Goal: Check status: Check status

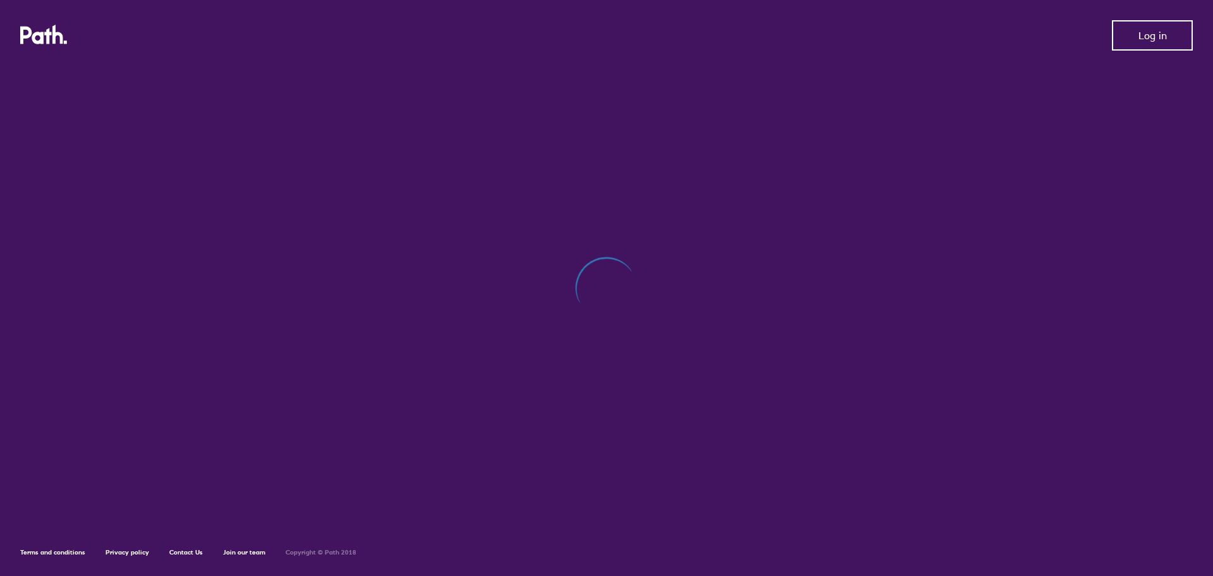
click at [1131, 38] on button "Log in" at bounding box center [1152, 35] width 81 height 30
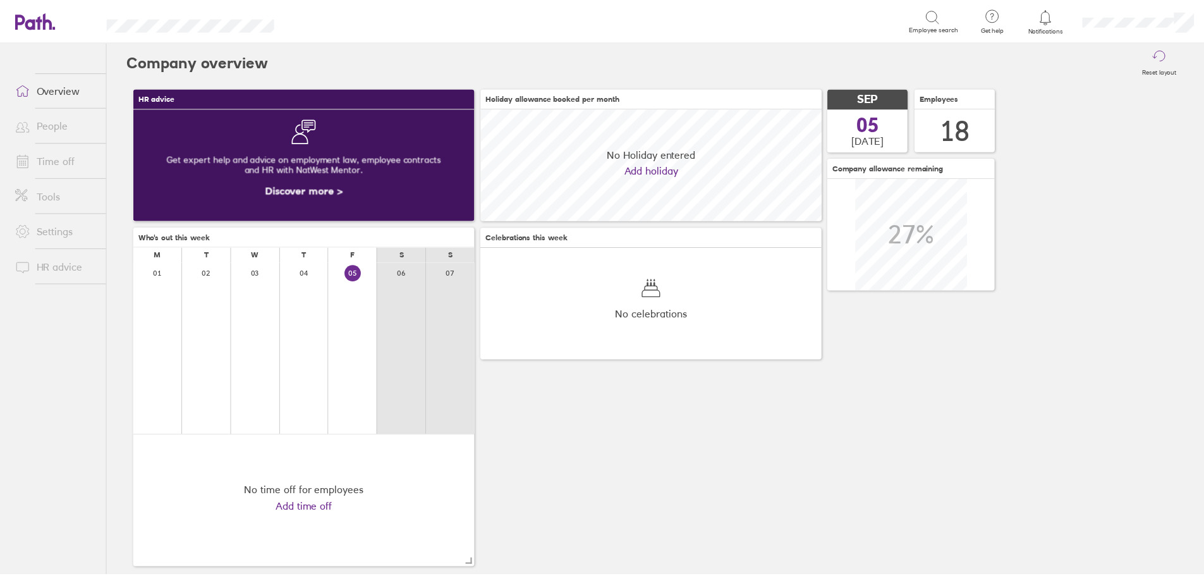
scroll to position [112, 344]
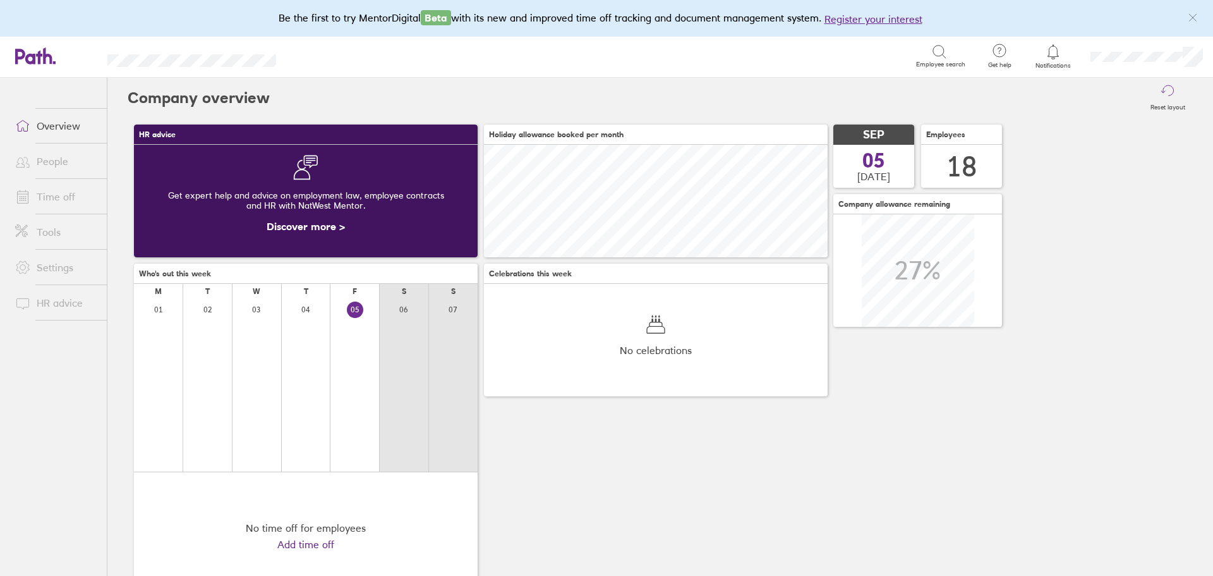
click at [59, 159] on link "People" at bounding box center [56, 161] width 102 height 25
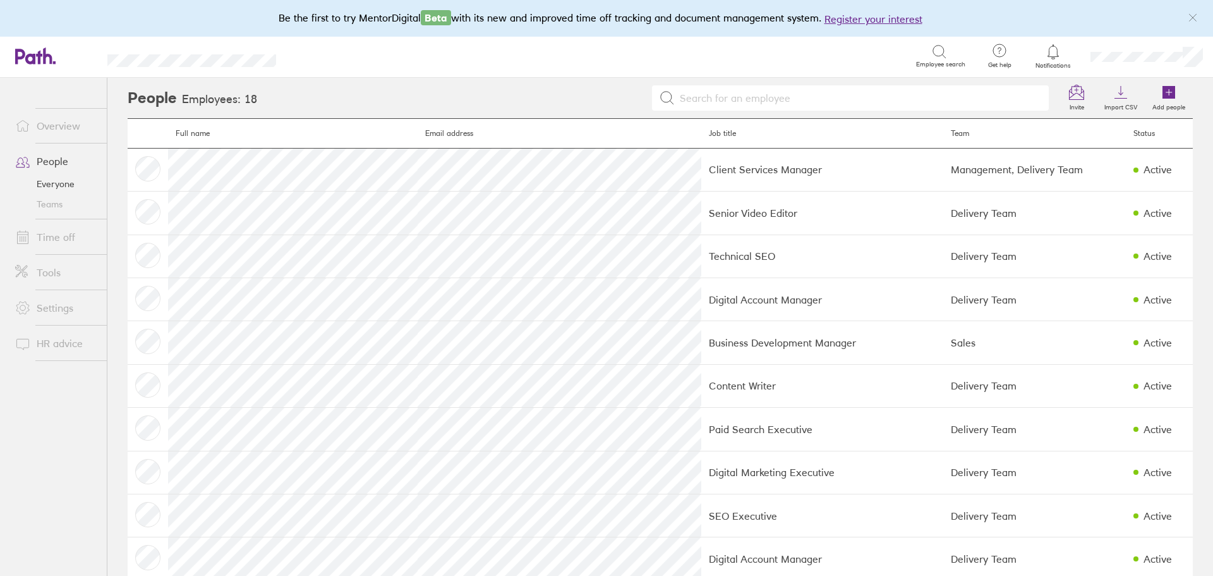
click at [65, 238] on link "Time off" at bounding box center [56, 236] width 102 height 25
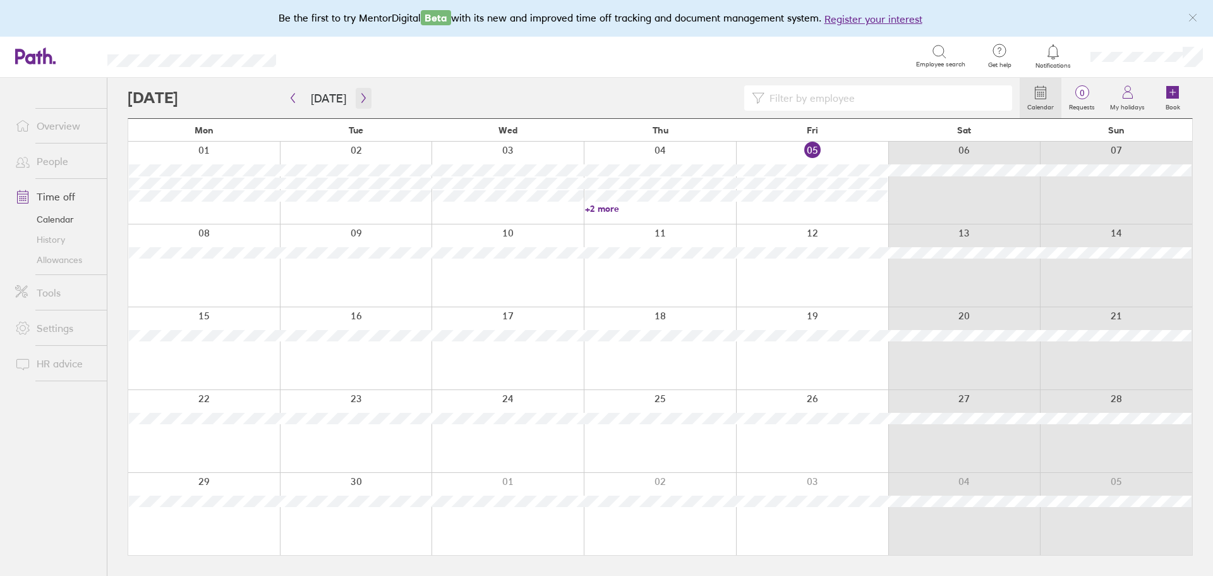
click at [359, 99] on icon "button" at bounding box center [363, 98] width 9 height 10
click at [449, 206] on link "+6 more" at bounding box center [508, 208] width 151 height 11
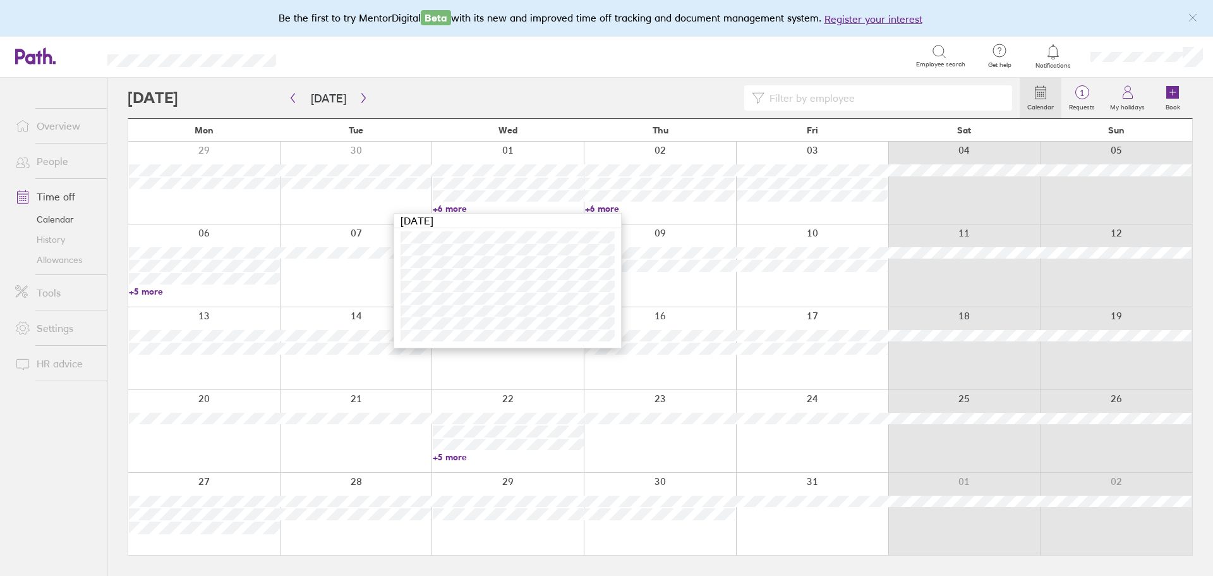
click at [609, 205] on link "+6 more" at bounding box center [660, 208] width 151 height 11
click at [604, 209] on link "+6 more" at bounding box center [660, 208] width 151 height 11
click at [161, 290] on link "+5 more" at bounding box center [204, 291] width 151 height 11
click at [155, 288] on link "+5 more" at bounding box center [204, 291] width 151 height 11
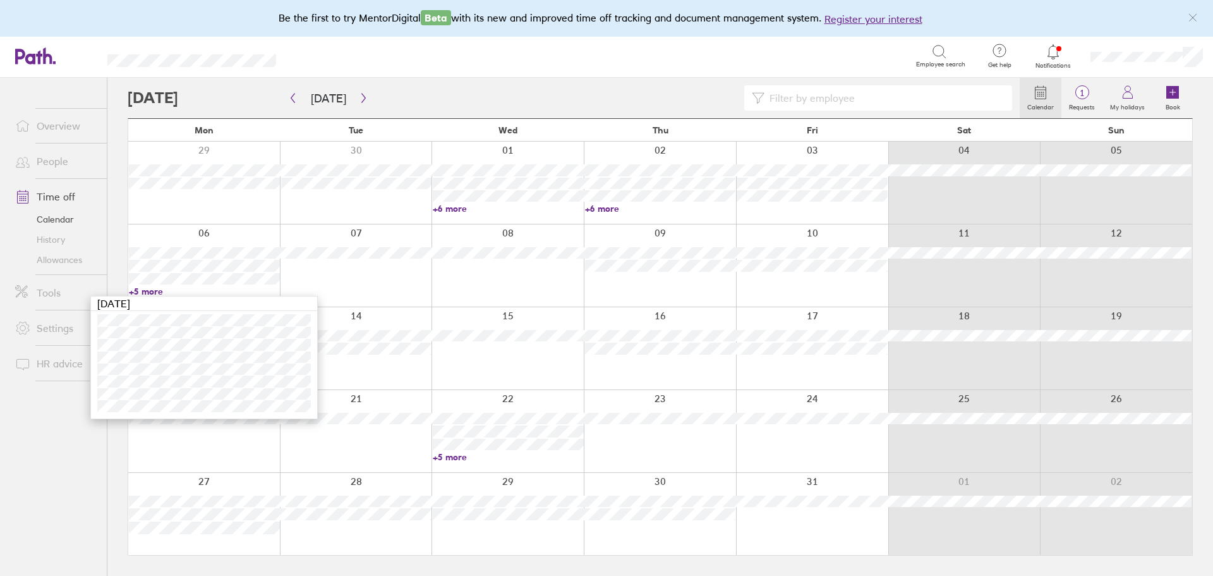
click at [443, 456] on link "+5 more" at bounding box center [508, 456] width 151 height 11
click at [449, 455] on link "+5 more" at bounding box center [508, 456] width 151 height 11
